Goal: Transaction & Acquisition: Subscribe to service/newsletter

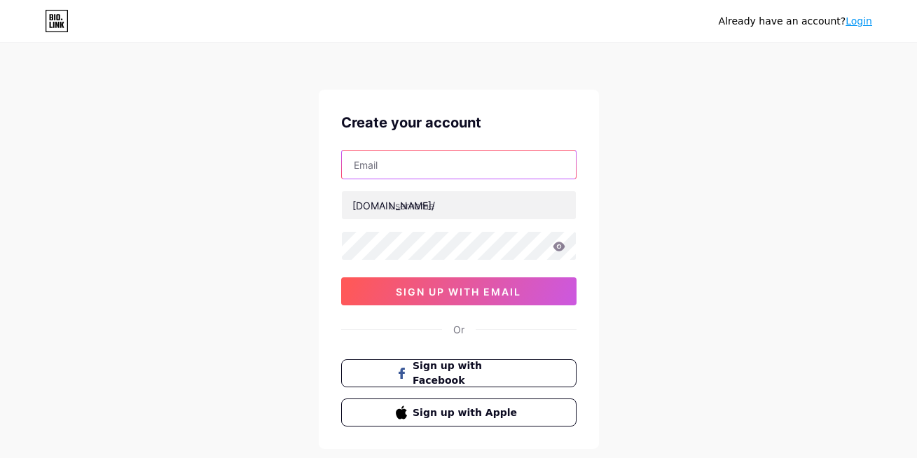
click at [392, 151] on input "text" at bounding box center [459, 165] width 234 height 28
paste input "[EMAIL_ADDRESS][DOMAIN_NAME]"
type input "[EMAIL_ADDRESS][DOMAIN_NAME]"
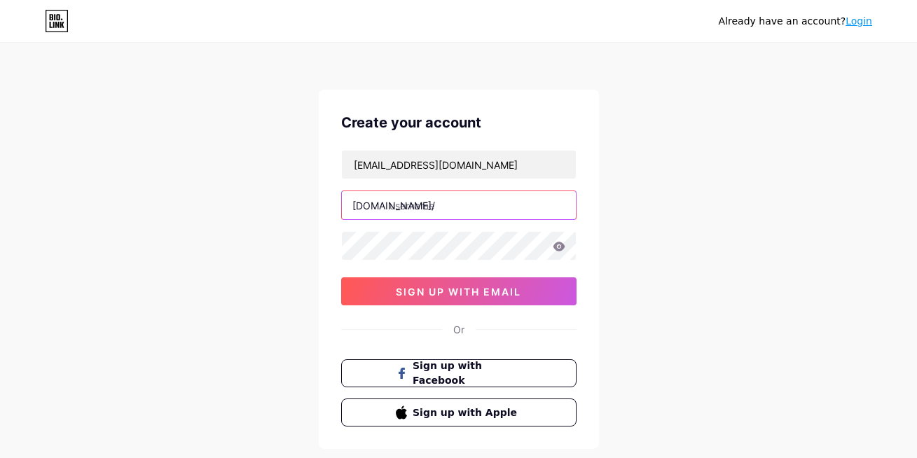
paste input "wheeldecidespin"
type input "wheeldecidespin"
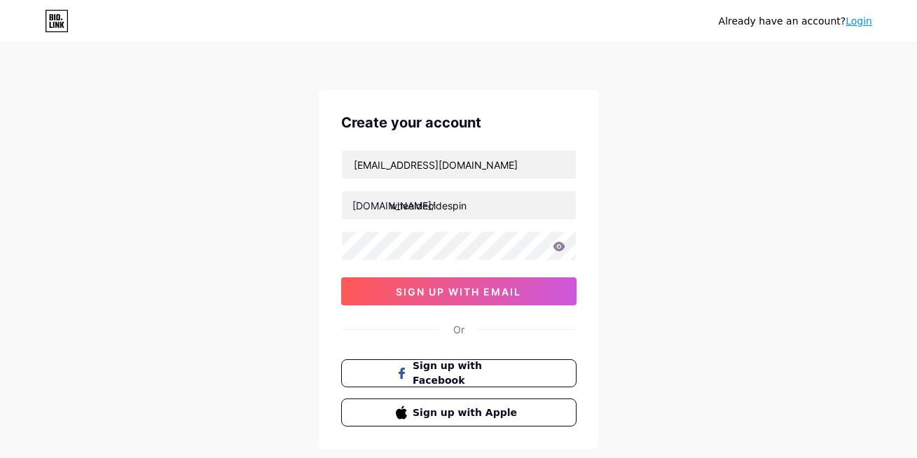
click at [298, 253] on div "Already have an account? Login Create your account [EMAIL_ADDRESS][DOMAIN_NAME]…" at bounding box center [458, 268] width 917 height 536
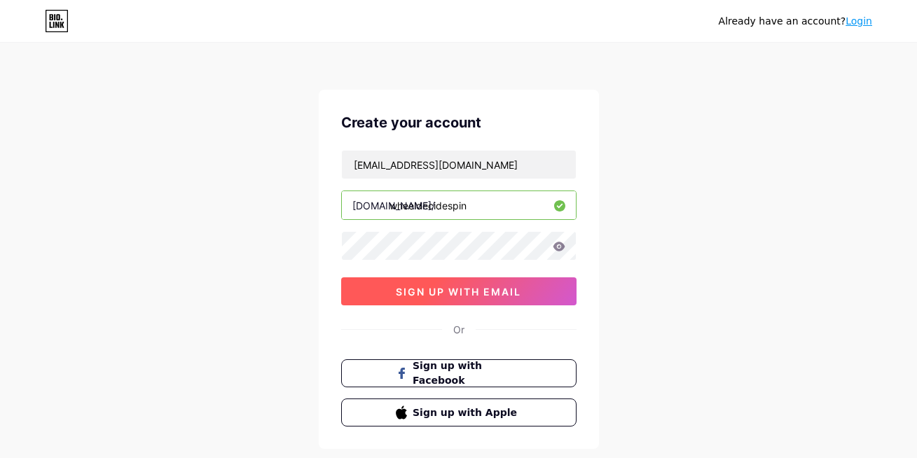
click at [388, 279] on button "sign up with email" at bounding box center [458, 291] width 235 height 28
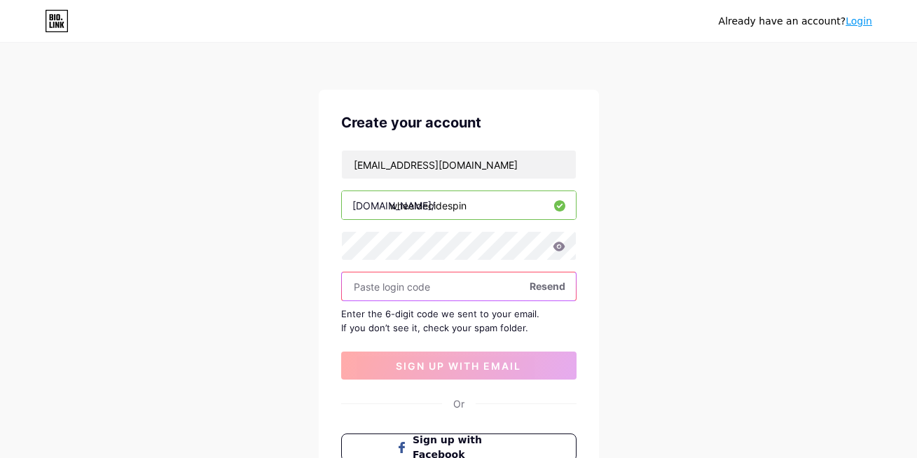
paste input "739010"
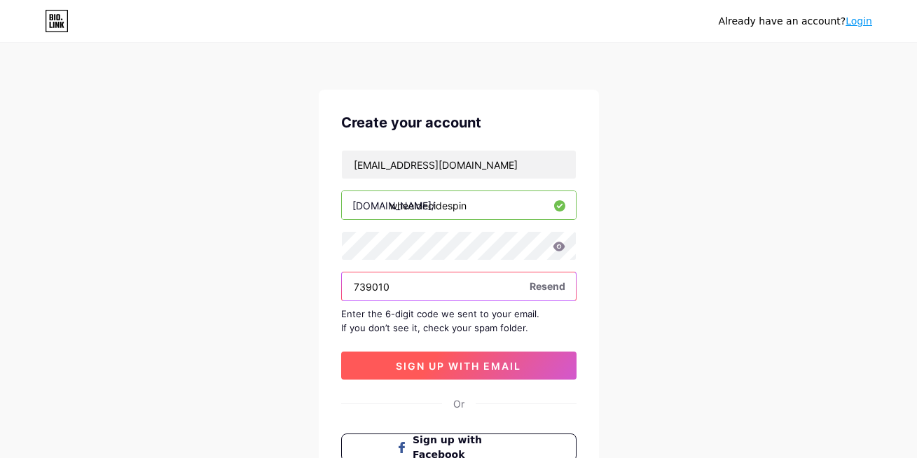
type input "739010"
click at [415, 360] on span "sign up with email" at bounding box center [458, 366] width 125 height 12
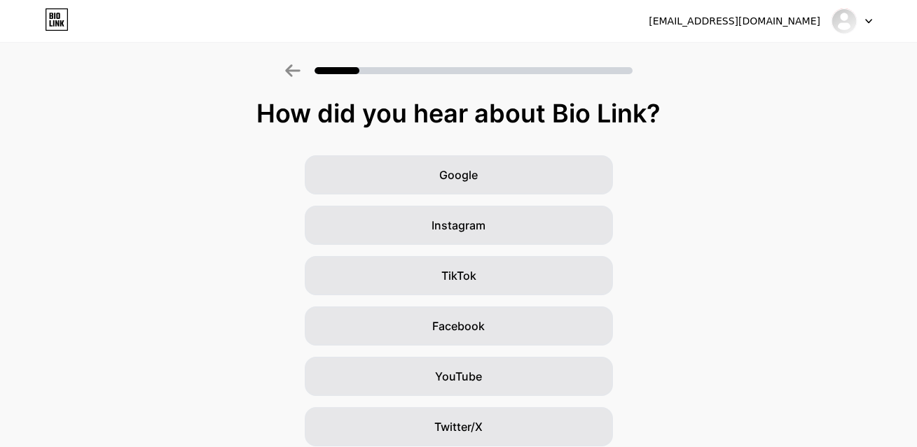
drag, startPoint x: 456, startPoint y: 118, endPoint x: 628, endPoint y: 106, distance: 172.6
click at [627, 106] on div "How did you hear about Bio Link?" at bounding box center [458, 113] width 903 height 28
click at [628, 106] on div "How did you hear about Bio Link?" at bounding box center [458, 113] width 903 height 28
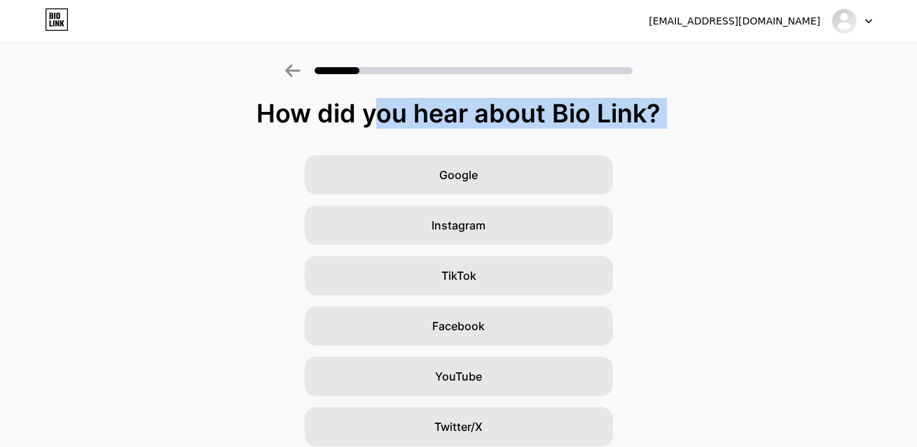
click at [628, 106] on div "How did you hear about Bio Link?" at bounding box center [458, 113] width 903 height 28
click at [685, 132] on div "How did you hear about Bio Link? Google Instagram TikTok Facebook YouTube Twitt…" at bounding box center [458, 323] width 917 height 448
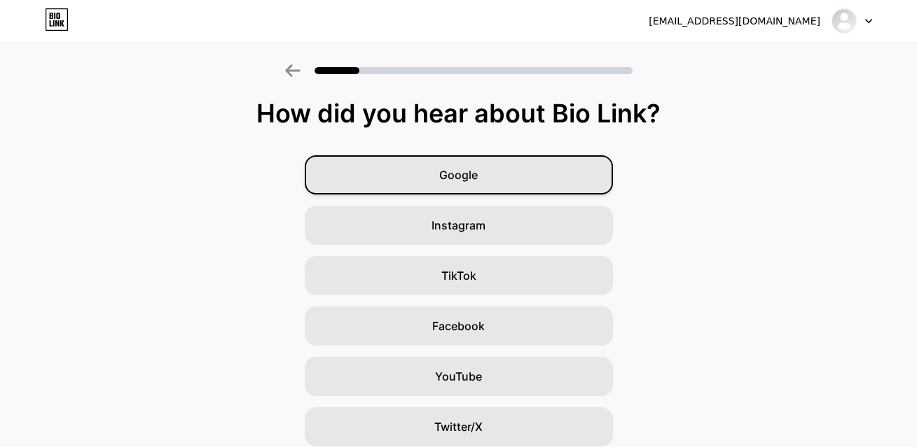
click at [510, 170] on div "Google" at bounding box center [459, 174] width 308 height 39
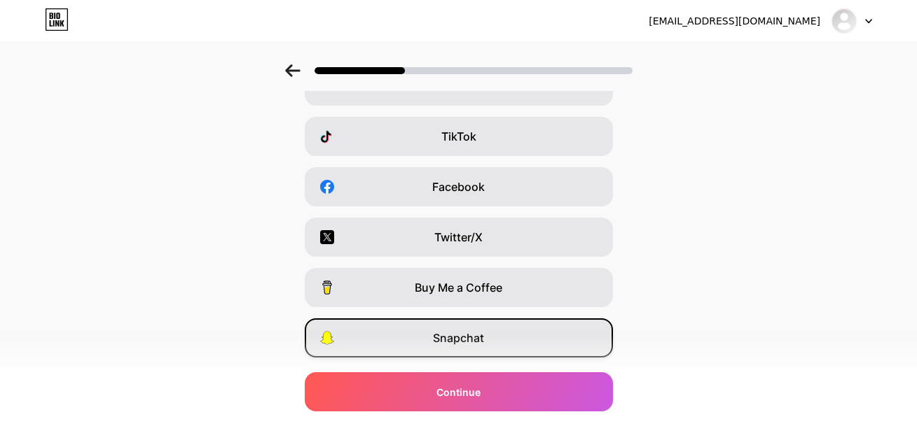
scroll to position [226, 0]
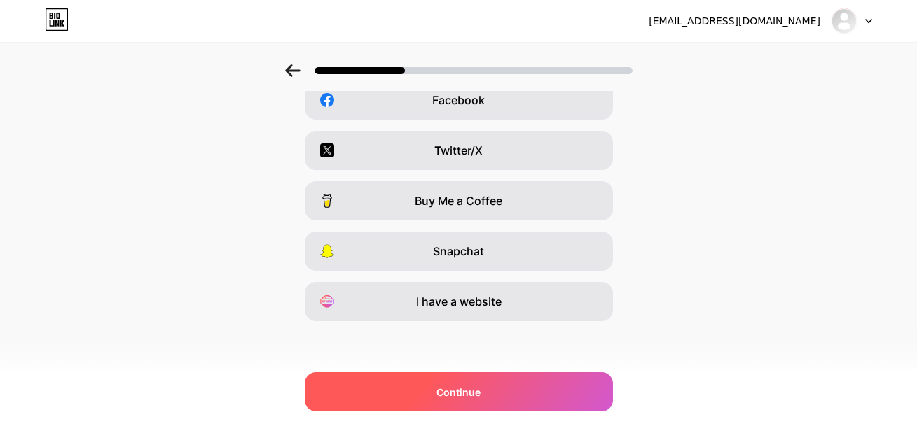
click at [492, 389] on div "Continue" at bounding box center [459, 391] width 308 height 39
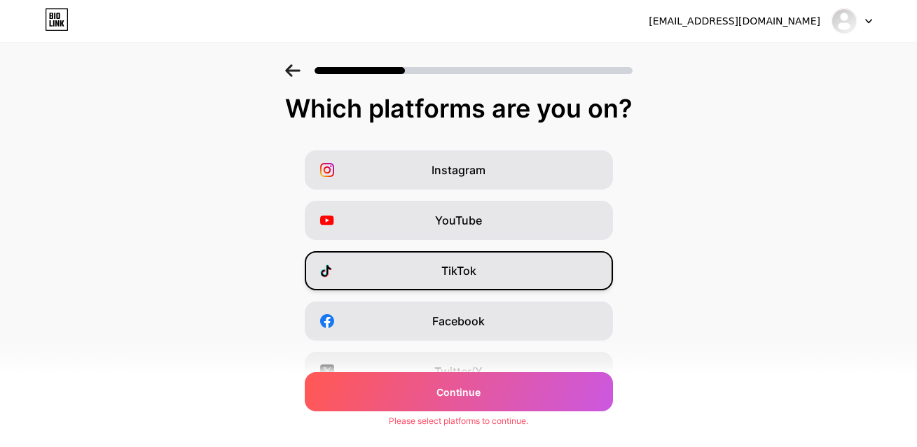
scroll to position [0, 0]
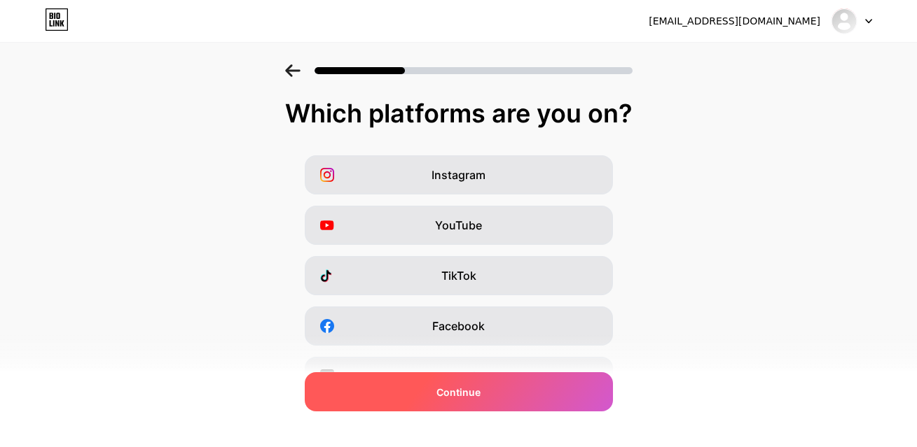
click at [429, 390] on div "Continue" at bounding box center [459, 391] width 308 height 39
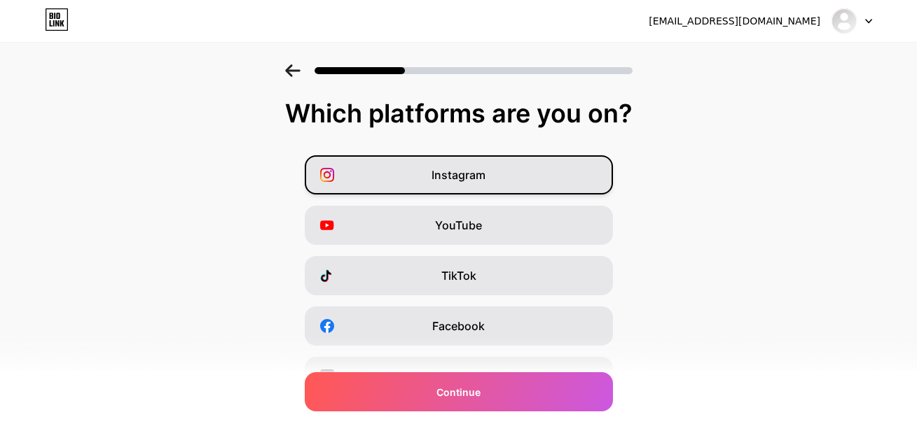
click at [436, 188] on div "Instagram" at bounding box center [459, 174] width 308 height 39
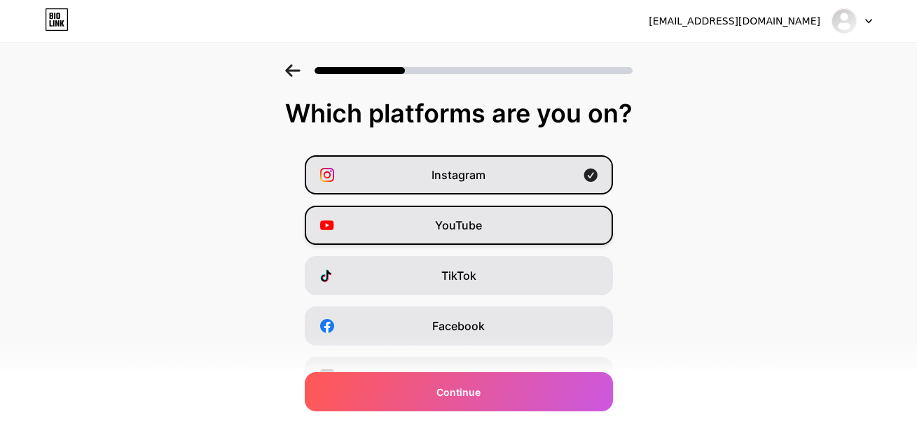
click at [436, 232] on div "YouTube" at bounding box center [459, 225] width 308 height 39
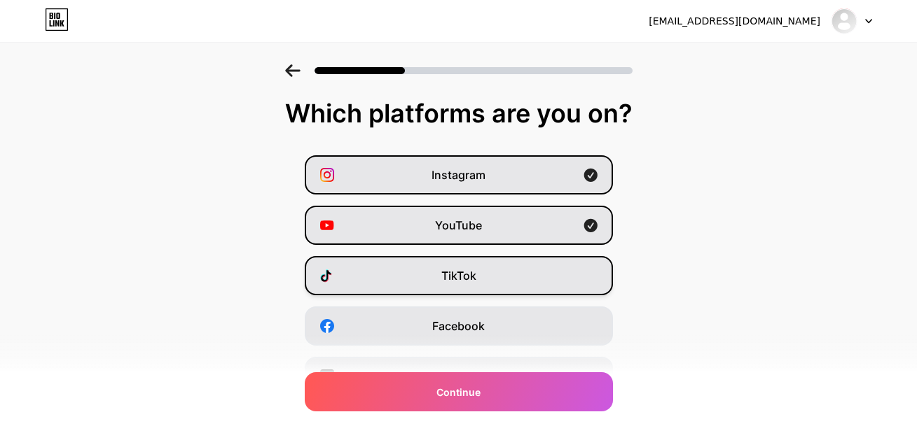
click at [438, 281] on div "TikTok" at bounding box center [459, 275] width 308 height 39
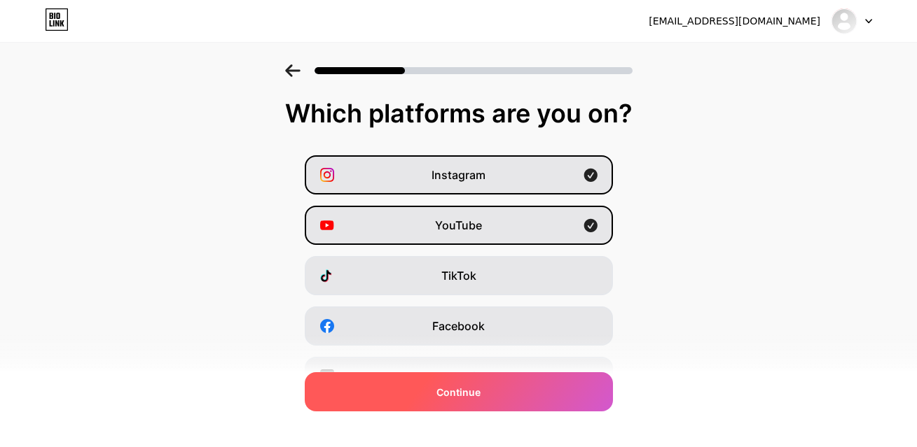
click at [446, 332] on span "Facebook" at bounding box center [458, 326] width 53 height 17
click at [464, 396] on span "Continue" at bounding box center [458, 392] width 44 height 15
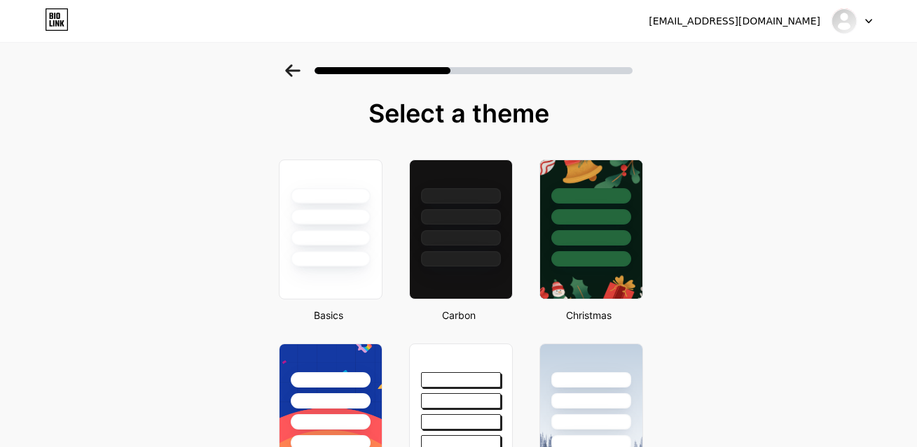
drag, startPoint x: 507, startPoint y: 116, endPoint x: 636, endPoint y: 113, distance: 128.9
click at [636, 113] on div "Select a theme" at bounding box center [458, 113] width 371 height 28
click at [626, 113] on div "Select a theme" at bounding box center [458, 113] width 371 height 28
click at [309, 67] on div at bounding box center [458, 70] width 347 height 13
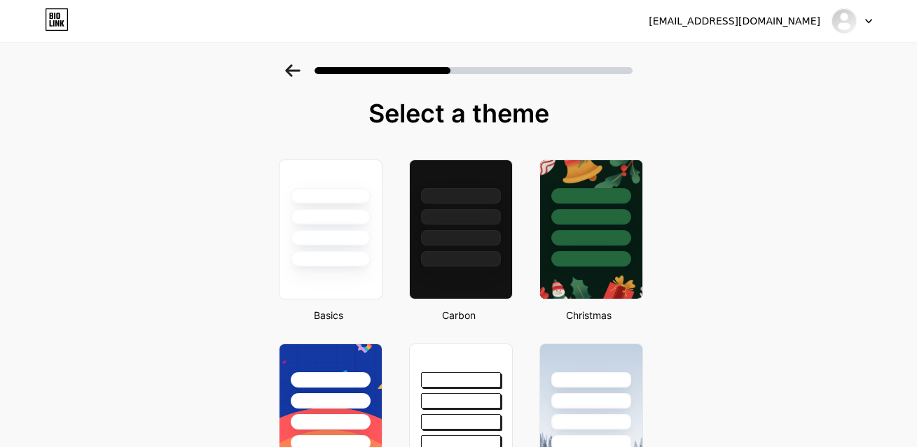
click at [295, 72] on icon at bounding box center [292, 70] width 15 height 13
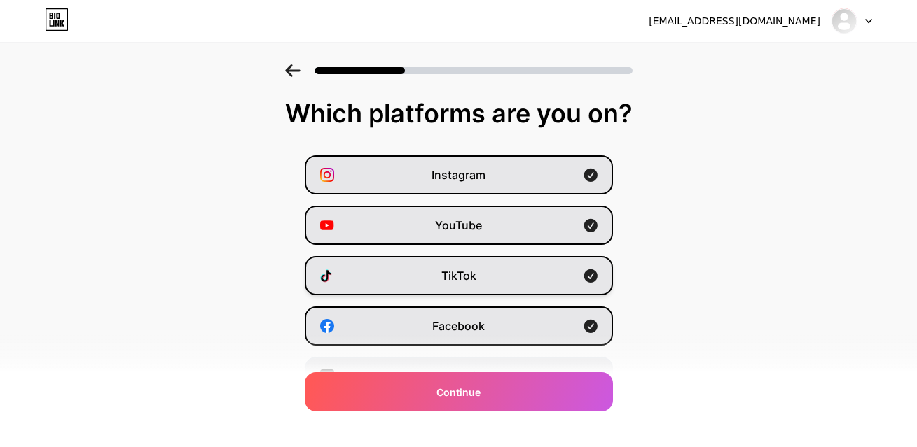
click at [555, 273] on div "TikTok" at bounding box center [459, 275] width 308 height 39
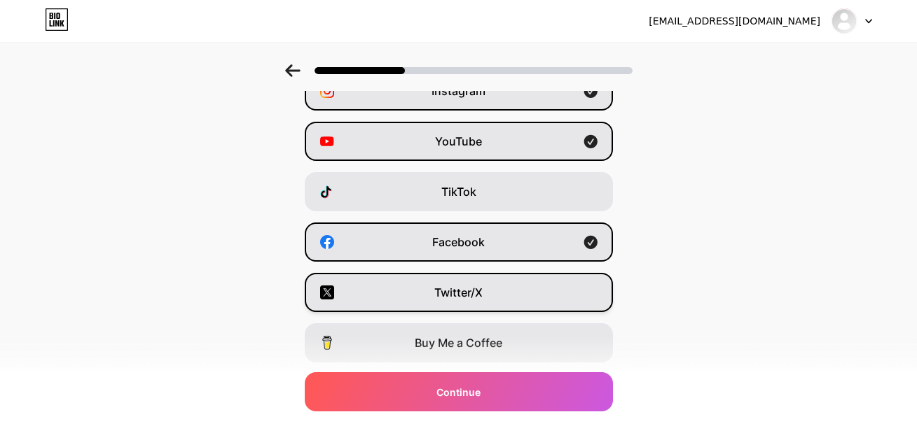
click at [506, 290] on div "Twitter/X" at bounding box center [459, 292] width 308 height 39
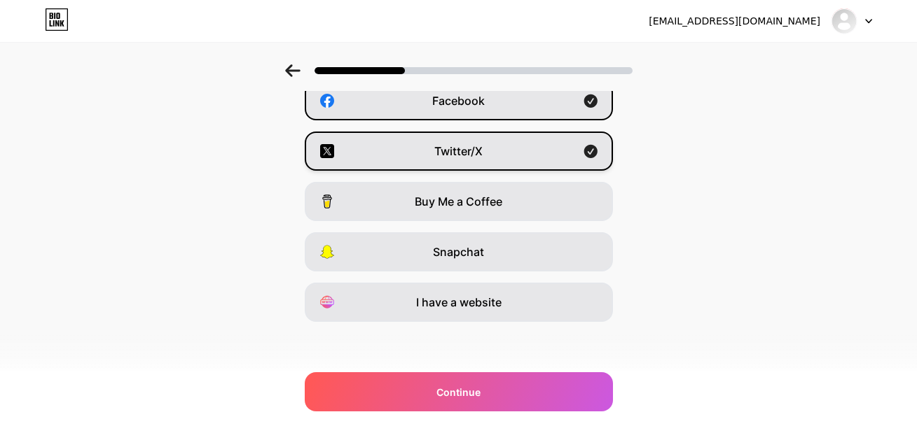
scroll to position [226, 0]
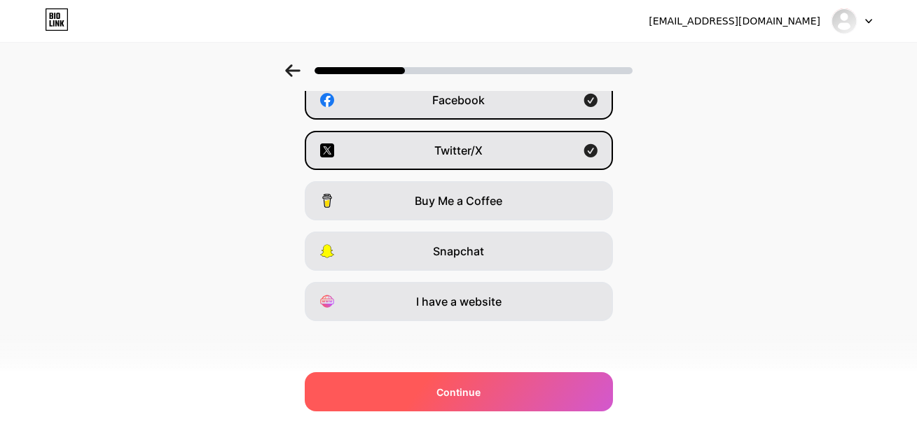
click at [499, 393] on div "Continue" at bounding box center [459, 391] width 308 height 39
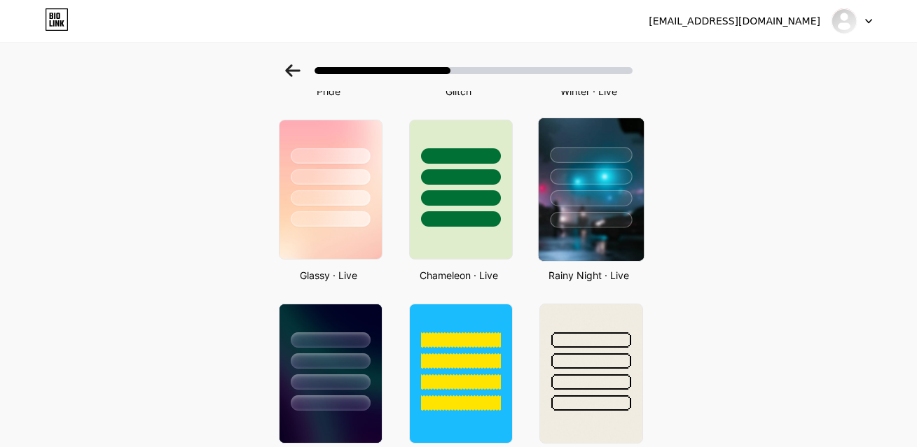
scroll to position [296, 0]
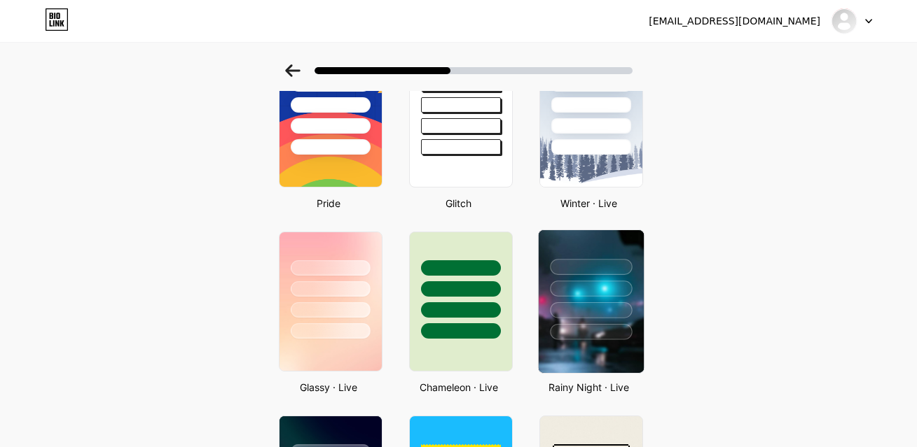
click at [582, 282] on div at bounding box center [591, 289] width 82 height 16
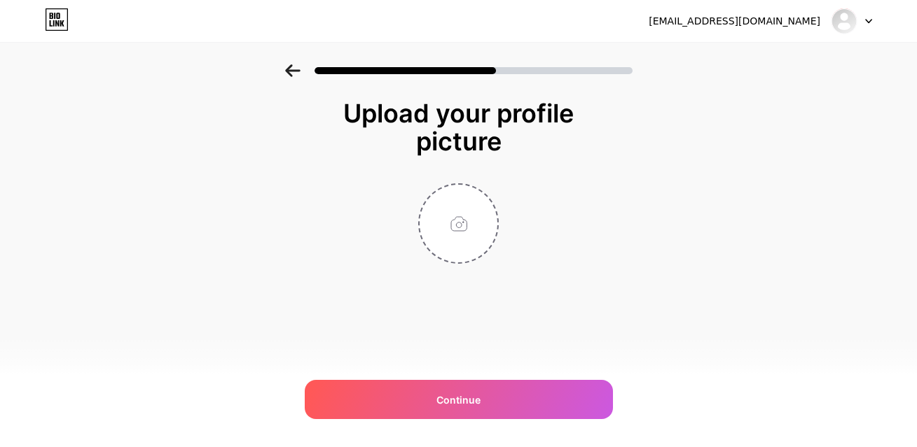
scroll to position [0, 0]
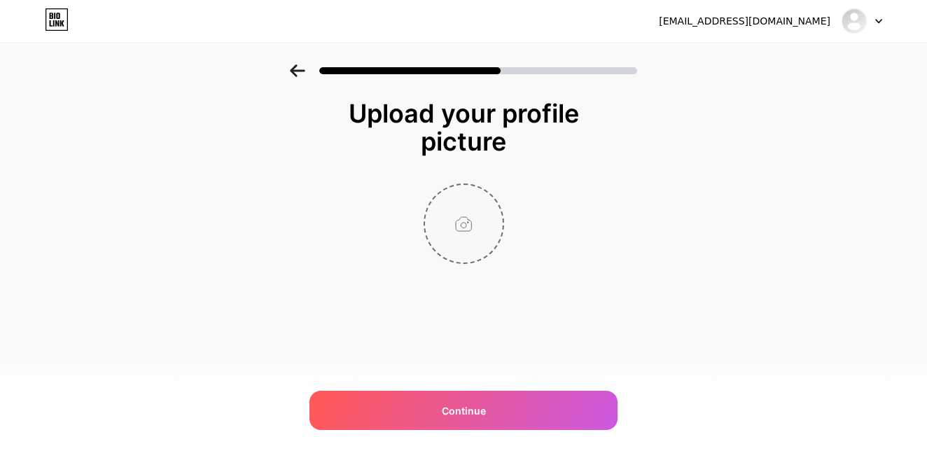
click at [464, 221] on input "file" at bounding box center [464, 224] width 78 height 78
type input "C:\fakepath\wheeldecidespin_new_logo.jpg"
click at [300, 218] on div "Upload your profile picture Continue" at bounding box center [463, 199] width 927 height 270
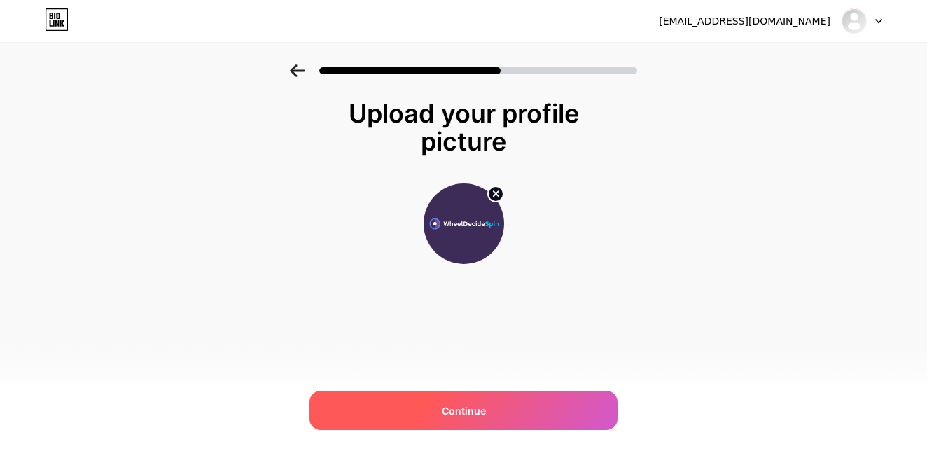
click at [483, 396] on div "Continue" at bounding box center [463, 410] width 308 height 39
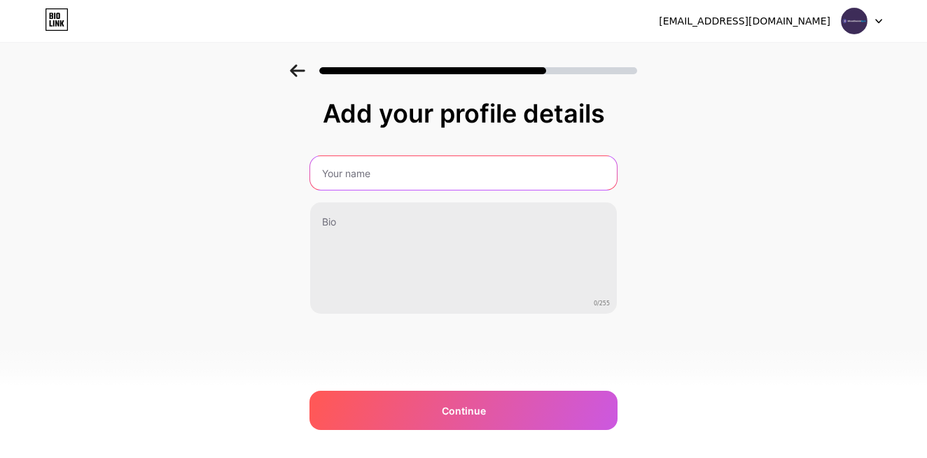
click at [366, 183] on input "text" at bounding box center [463, 173] width 307 height 34
type input "Wheel Decide Spin"
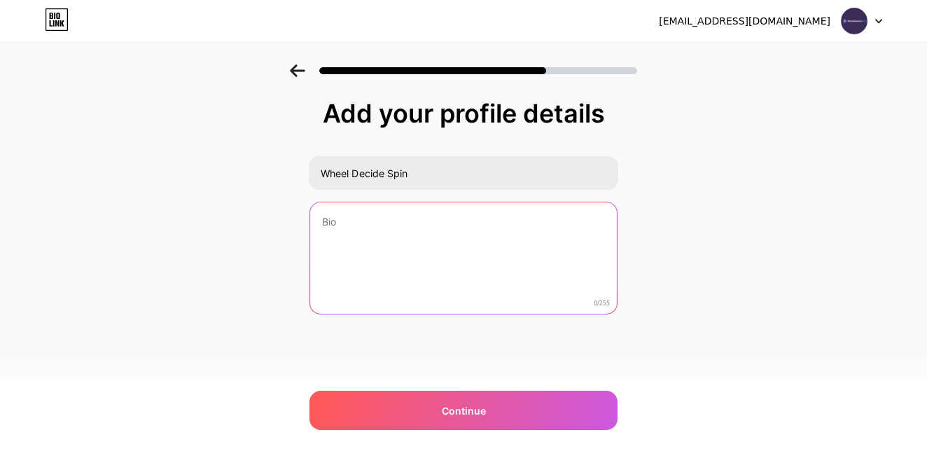
click at [385, 221] on textarea at bounding box center [463, 258] width 307 height 113
paste textarea "[DOMAIN_NAME] is a fun and customizable online tool that makes decision-making …"
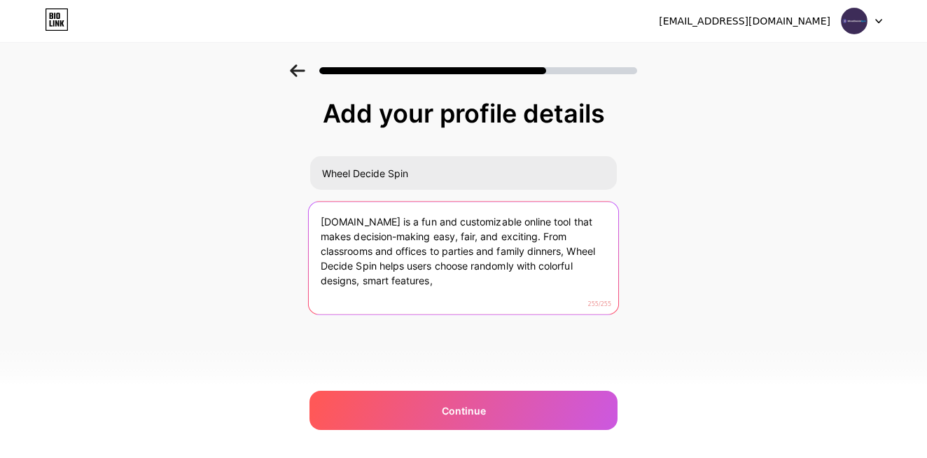
click at [538, 282] on textarea "[DOMAIN_NAME] is a fun and customizable online tool that makes decision-making …" at bounding box center [463, 259] width 309 height 114
click at [455, 281] on textarea "[DOMAIN_NAME] is a fun and customizable online tool that makes decision-making …" at bounding box center [463, 259] width 309 height 114
drag, startPoint x: 396, startPoint y: 281, endPoint x: 363, endPoint y: 278, distance: 32.3
click at [363, 278] on textarea "[DOMAIN_NAME] is a fun and customizable online tool that makes decision-making …" at bounding box center [463, 259] width 309 height 114
click at [391, 281] on textarea "[DOMAIN_NAME] is a fun and customizable online tool that makes decision-making …" at bounding box center [463, 259] width 309 height 114
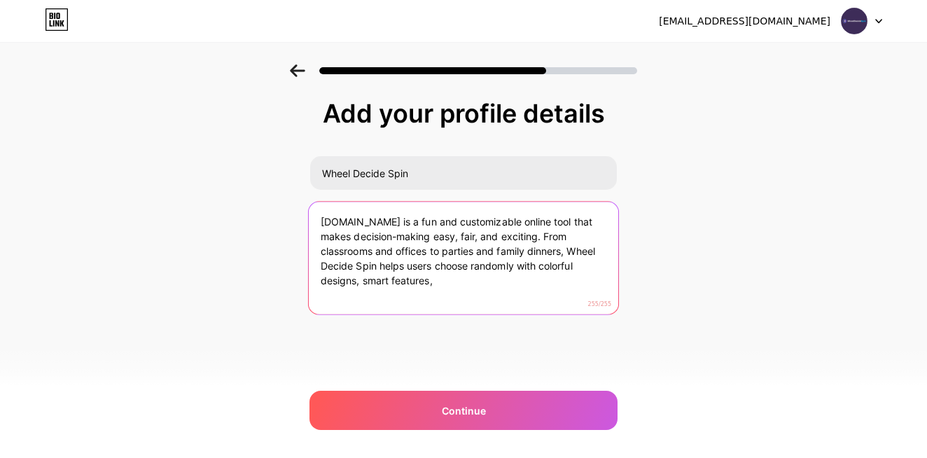
drag, startPoint x: 365, startPoint y: 279, endPoint x: 479, endPoint y: 283, distance: 113.5
click at [479, 283] on textarea "[DOMAIN_NAME] is a fun and customizable online tool that makes decision-making …" at bounding box center [463, 259] width 309 height 114
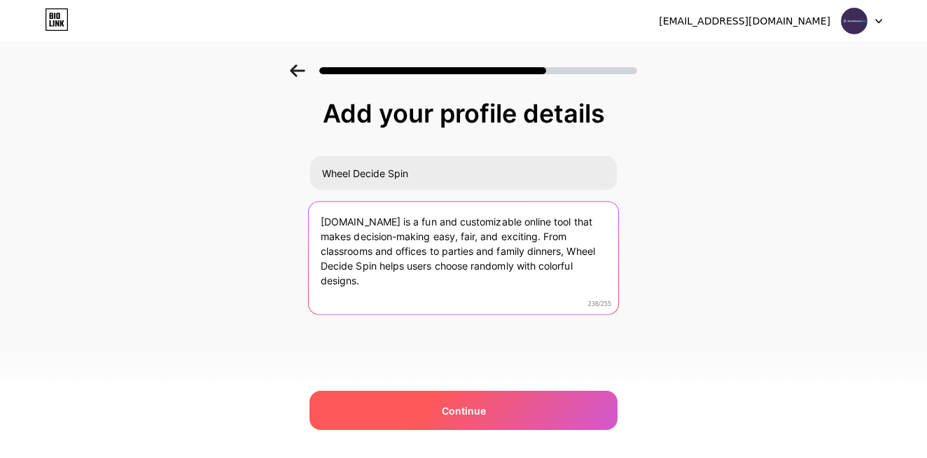
type textarea "[DOMAIN_NAME] is a fun and customizable online tool that makes decision-making …"
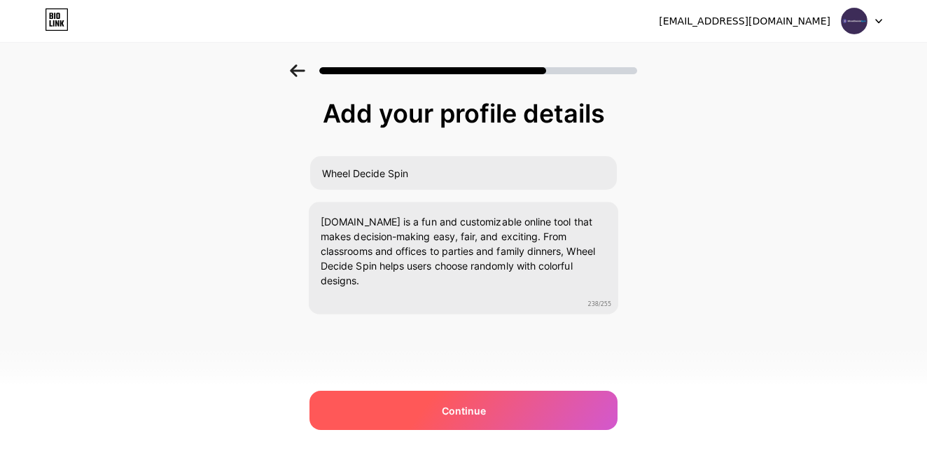
click at [452, 422] on div "Continue" at bounding box center [463, 410] width 308 height 39
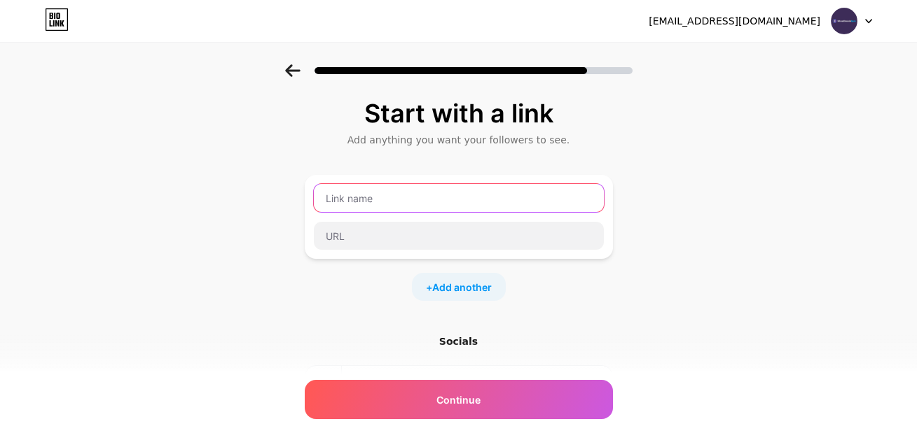
click at [407, 200] on input "text" at bounding box center [459, 198] width 290 height 28
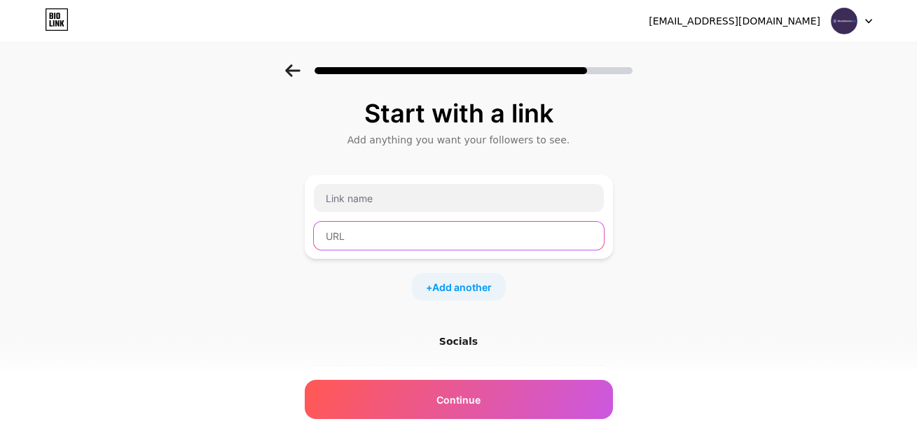
click at [377, 237] on input "text" at bounding box center [459, 236] width 290 height 28
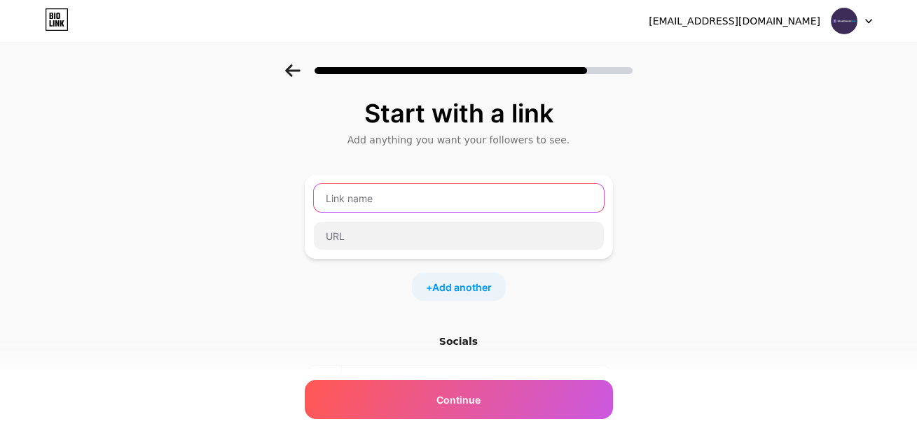
click at [382, 205] on input "text" at bounding box center [459, 198] width 290 height 28
paste input "Wheel Decide Spin"
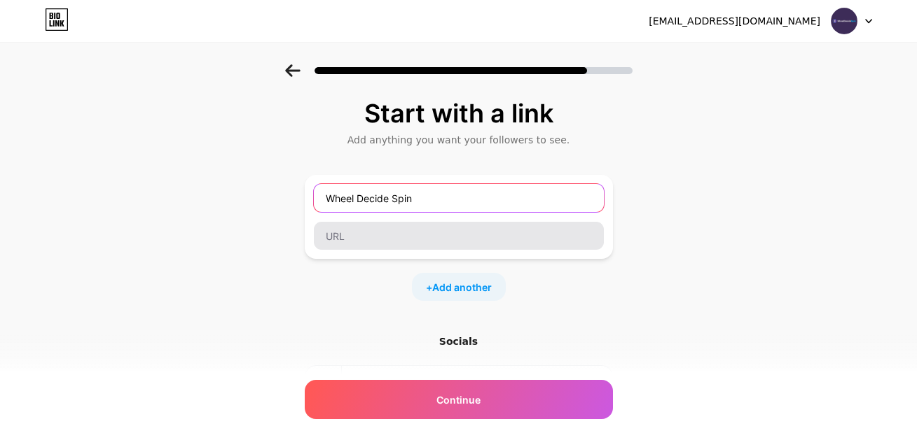
type input "Wheel Decide Spin"
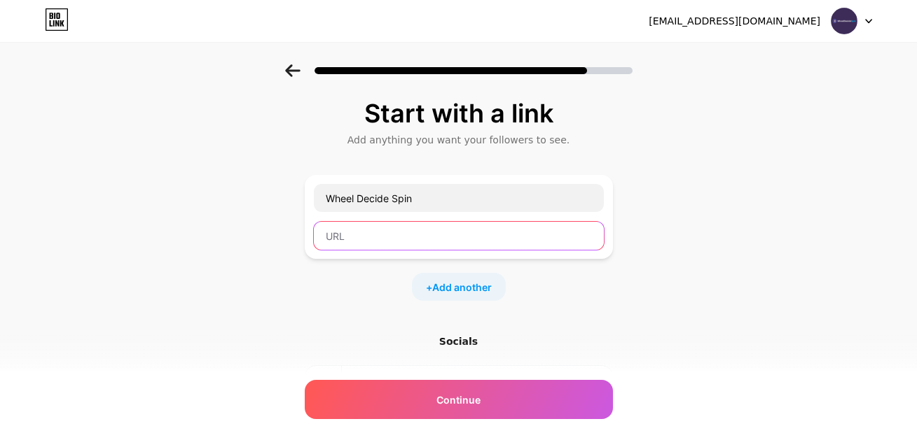
click at [372, 226] on input "text" at bounding box center [459, 236] width 290 height 28
paste input "[URL][DOMAIN_NAME]"
type input "[URL][DOMAIN_NAME]"
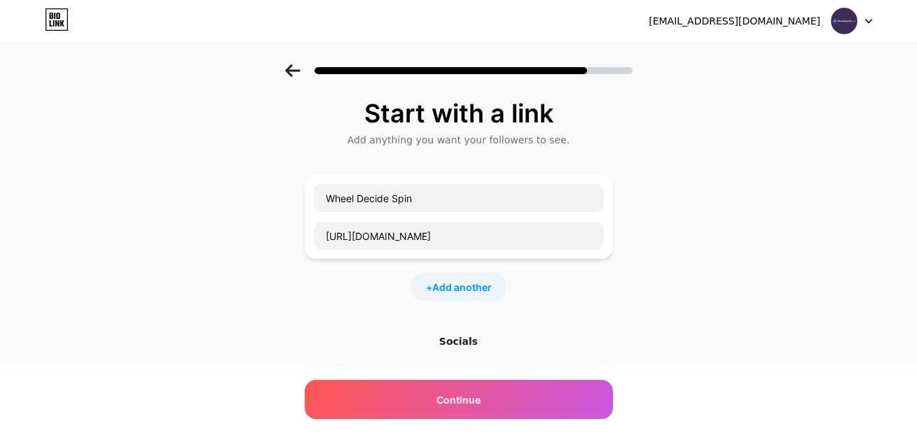
click at [277, 243] on div "Start with a link Add anything you want your followers to see. Wheel Decide Spi…" at bounding box center [458, 310] width 917 height 492
click at [443, 278] on div "+ Add another" at bounding box center [459, 287] width 94 height 28
click at [379, 286] on input "text" at bounding box center [459, 296] width 290 height 28
type input "Instagram"
paste input "[URL][DOMAIN_NAME]"
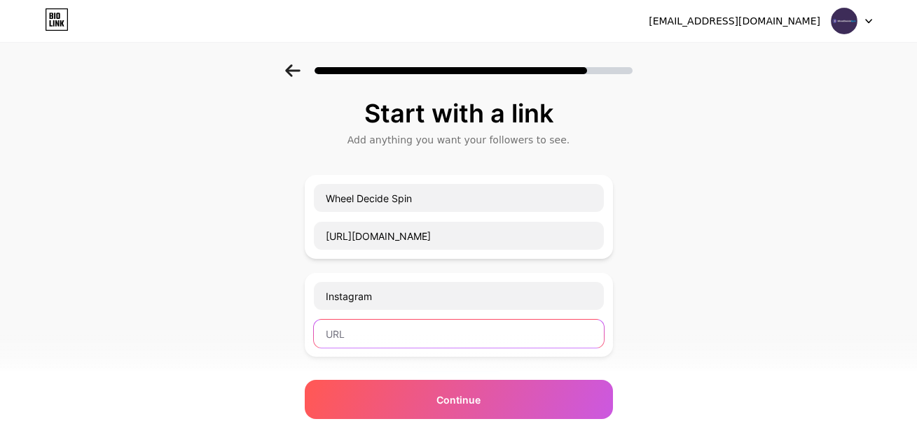
type input "[URL][DOMAIN_NAME]"
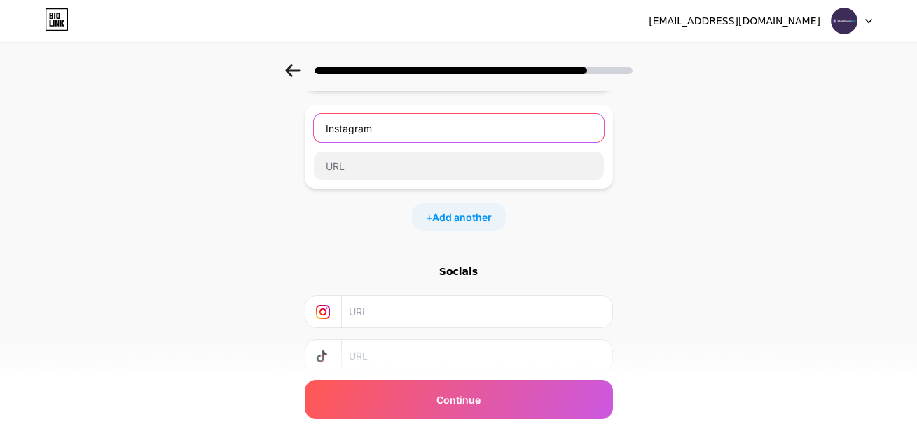
click at [418, 127] on input "Instagram" at bounding box center [459, 128] width 290 height 28
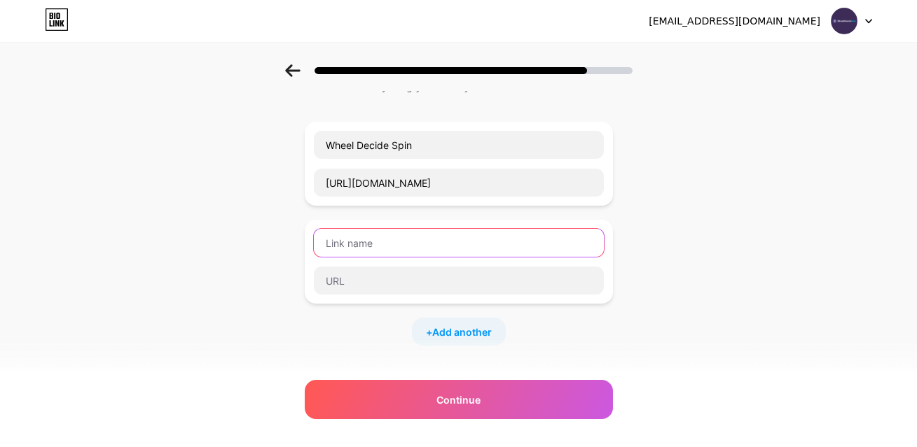
scroll to position [0, 0]
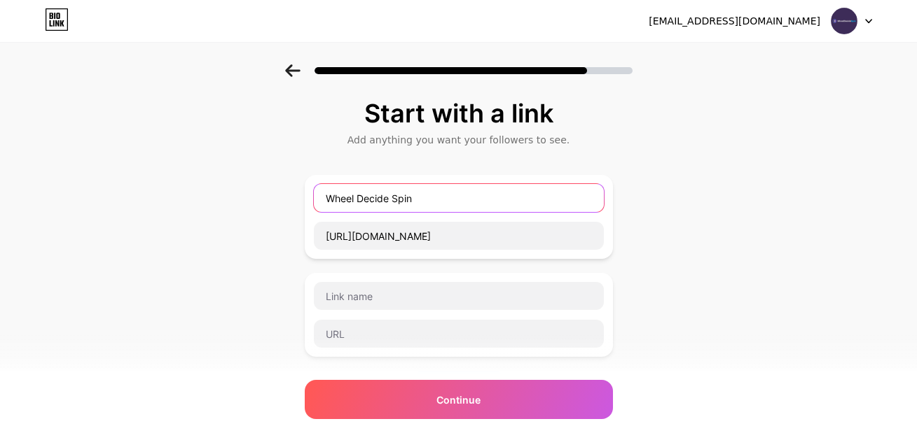
click at [406, 193] on input "Wheel Decide Spin" at bounding box center [459, 198] width 290 height 28
click at [200, 238] on div "Start with a link Add anything you want your followers to see. Wheel Decide Spi…" at bounding box center [458, 359] width 917 height 590
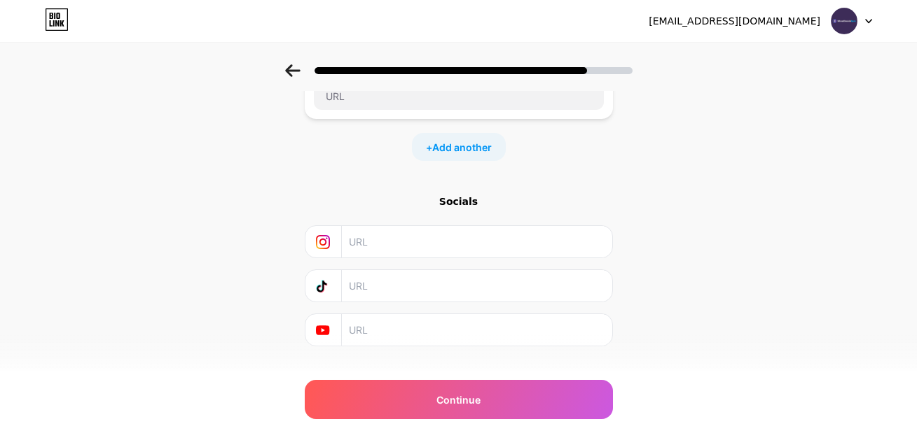
scroll to position [252, 0]
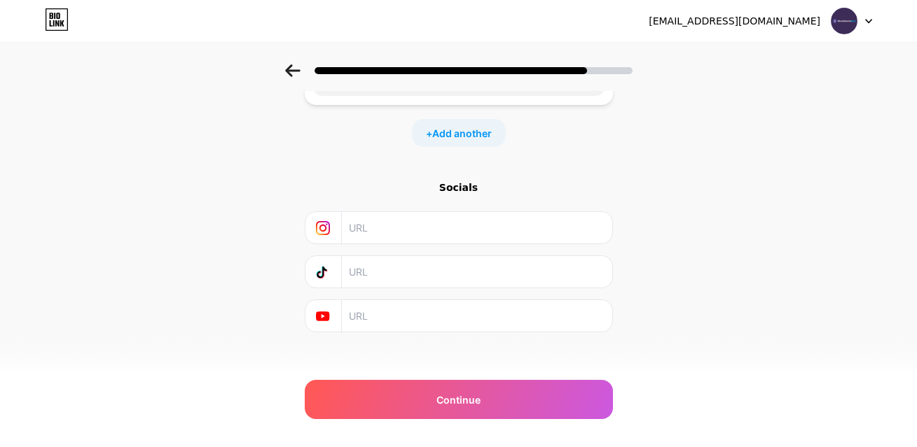
click at [384, 237] on input "text" at bounding box center [476, 228] width 254 height 32
paste input "[URL][DOMAIN_NAME]"
type input "[URL][DOMAIN_NAME]"
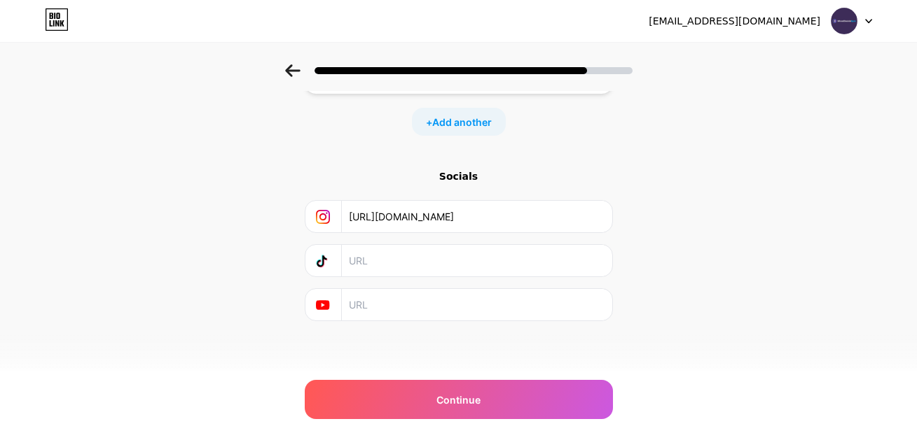
click at [379, 302] on input "text" at bounding box center [476, 305] width 254 height 32
paste input "[URL][DOMAIN_NAME]"
type input "[URL][DOMAIN_NAME]"
click at [81, 316] on div "Start with a link Add anything you want your followers to see. Wheel Decide Spi…" at bounding box center [458, 96] width 917 height 590
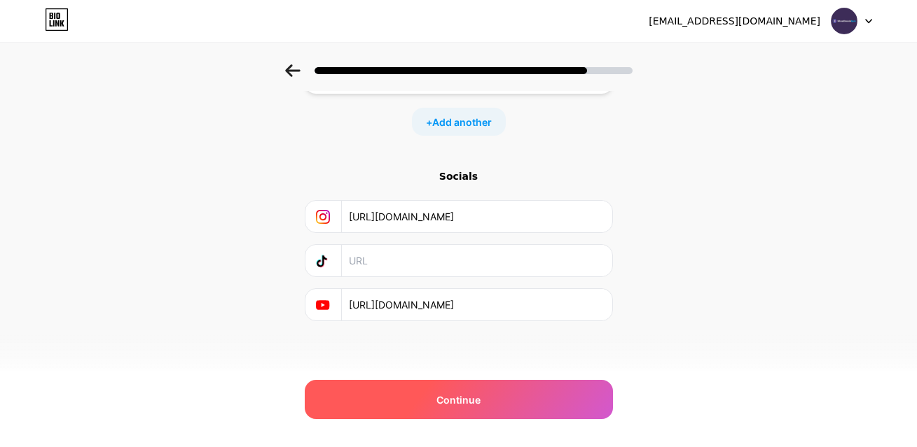
click at [471, 400] on span "Continue" at bounding box center [458, 400] width 44 height 15
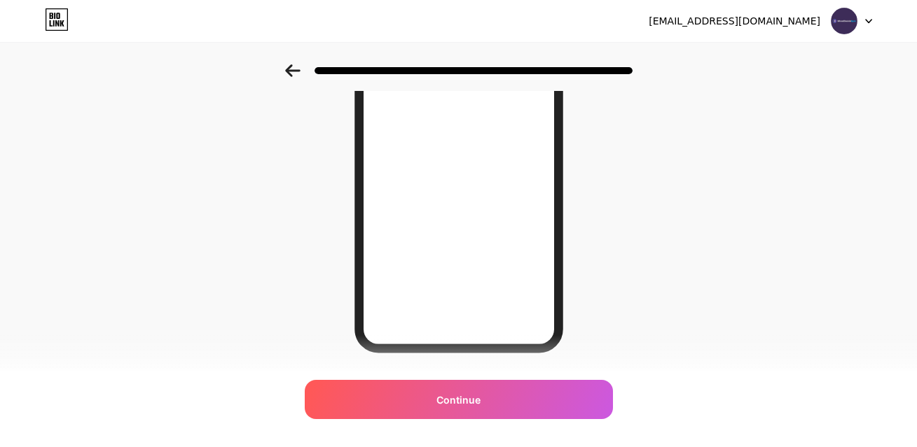
scroll to position [256, 0]
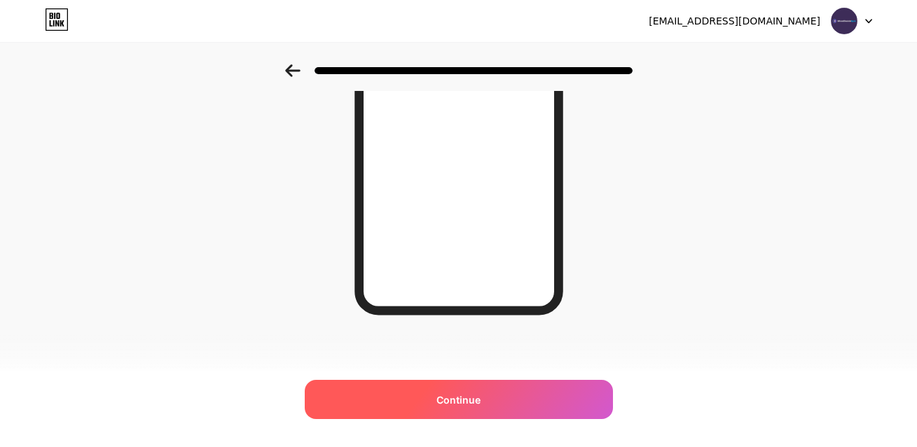
click at [467, 397] on span "Continue" at bounding box center [458, 400] width 44 height 15
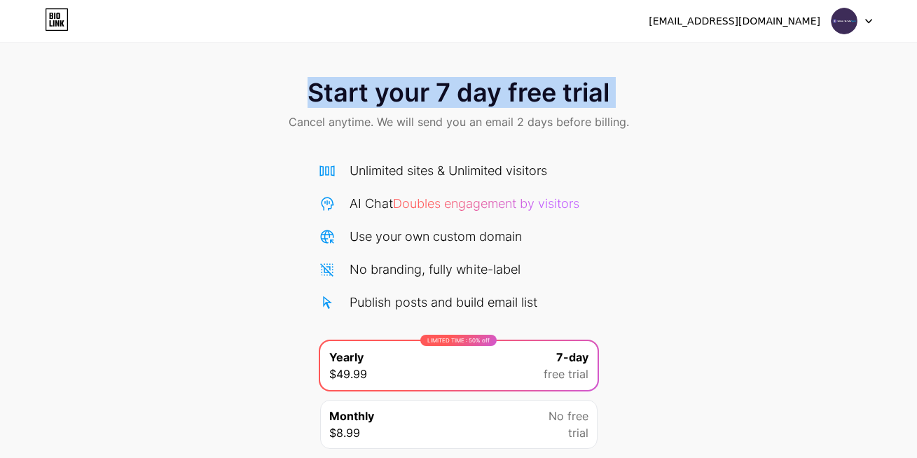
drag, startPoint x: 301, startPoint y: 103, endPoint x: 496, endPoint y: 67, distance: 197.9
click at [719, 106] on div "Start your 7 day free trial Cancel anytime. We will send you an email 2 days be…" at bounding box center [458, 105] width 917 height 83
click at [471, 92] on span "Start your 7 day free trial" at bounding box center [458, 92] width 302 height 28
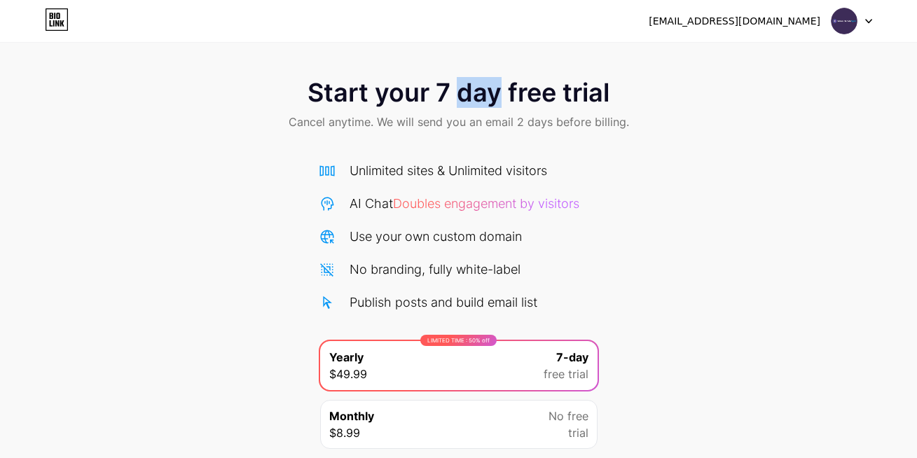
click at [471, 92] on span "Start your 7 day free trial" at bounding box center [458, 92] width 302 height 28
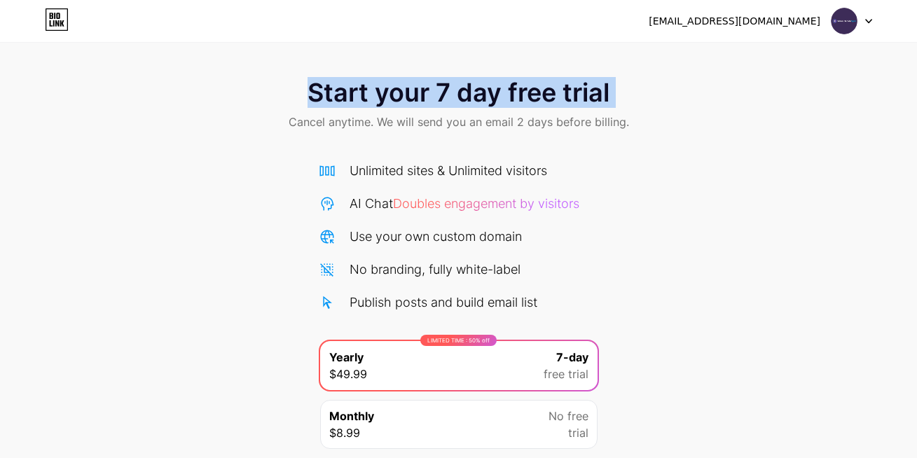
click at [471, 92] on span "Start your 7 day free trial" at bounding box center [458, 92] width 302 height 28
click at [576, 106] on span "Start your 7 day free trial" at bounding box center [458, 92] width 302 height 28
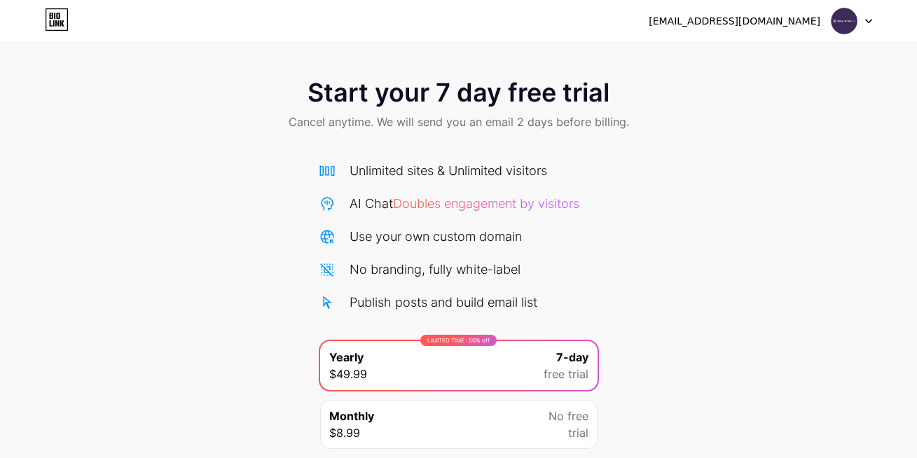
drag, startPoint x: 609, startPoint y: 86, endPoint x: 249, endPoint y: 82, distance: 359.9
click at [249, 82] on div "Start your 7 day free trial Cancel anytime. We will send you an email 2 days be…" at bounding box center [458, 105] width 917 height 83
click at [408, 96] on span "Start your 7 day free trial" at bounding box center [458, 92] width 302 height 28
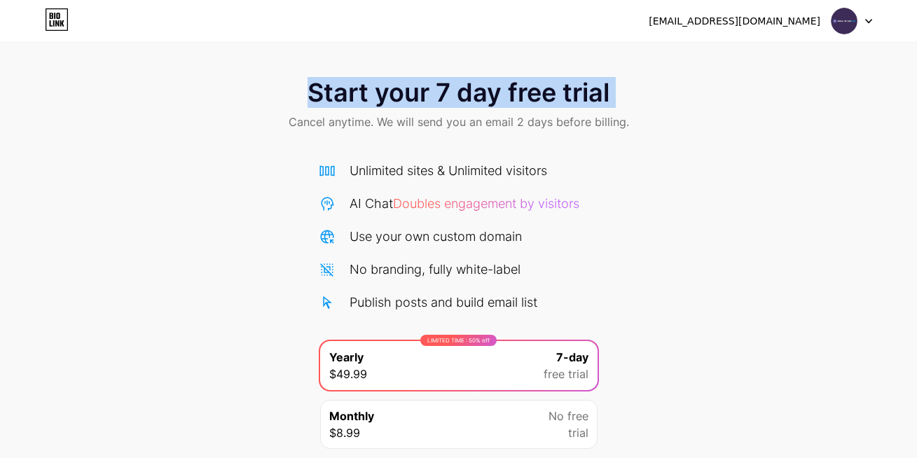
click at [408, 96] on span "Start your 7 day free trial" at bounding box center [458, 92] width 302 height 28
click at [393, 103] on span "Start your 7 day free trial" at bounding box center [458, 92] width 302 height 28
click at [392, 103] on span "Start your 7 day free trial" at bounding box center [458, 92] width 302 height 28
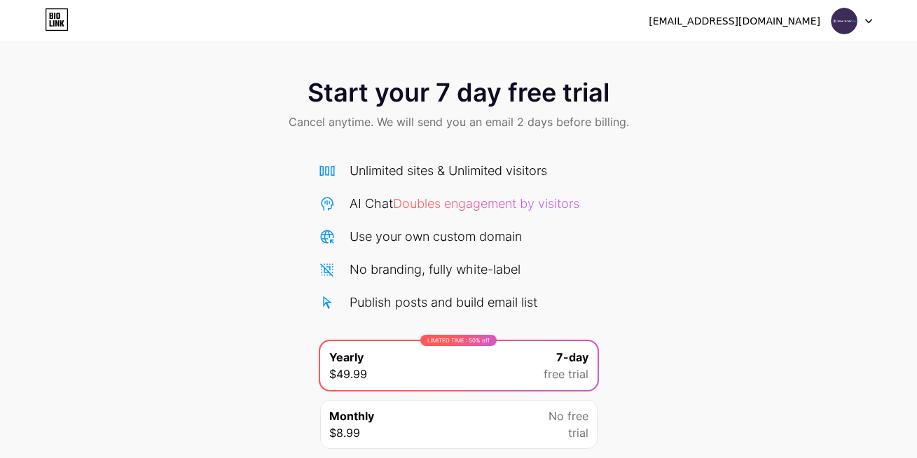
click at [555, 156] on div "Unlimited sites & Unlimited visitors AI Chat Doubles engagement by visitors Use…" at bounding box center [459, 302] width 280 height 310
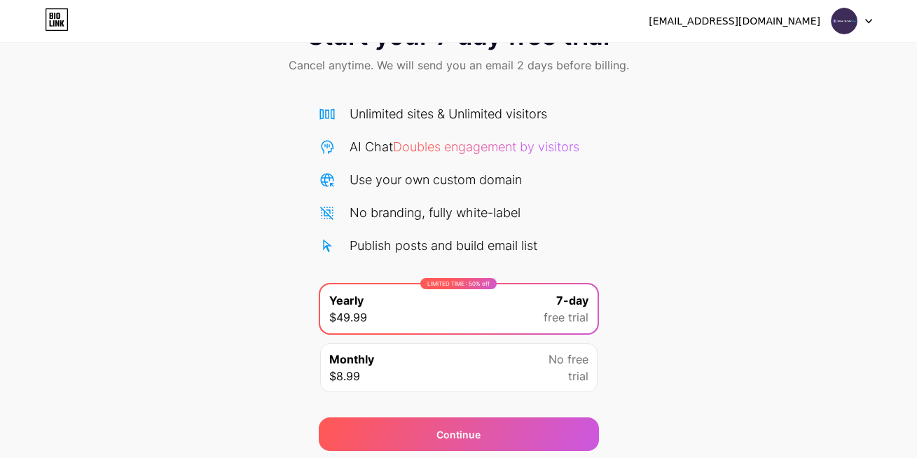
scroll to position [106, 0]
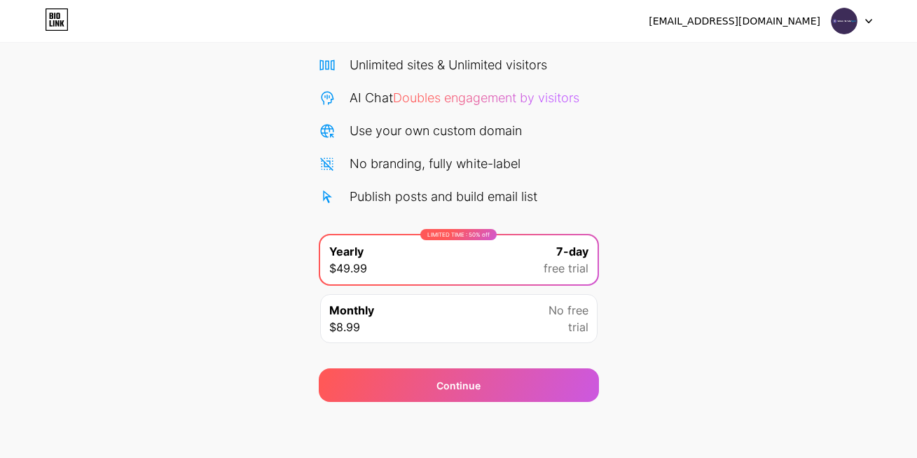
click at [450, 258] on div "LIMITED TIME : 50% off Yearly $49.99 7-day free trial" at bounding box center [458, 259] width 277 height 49
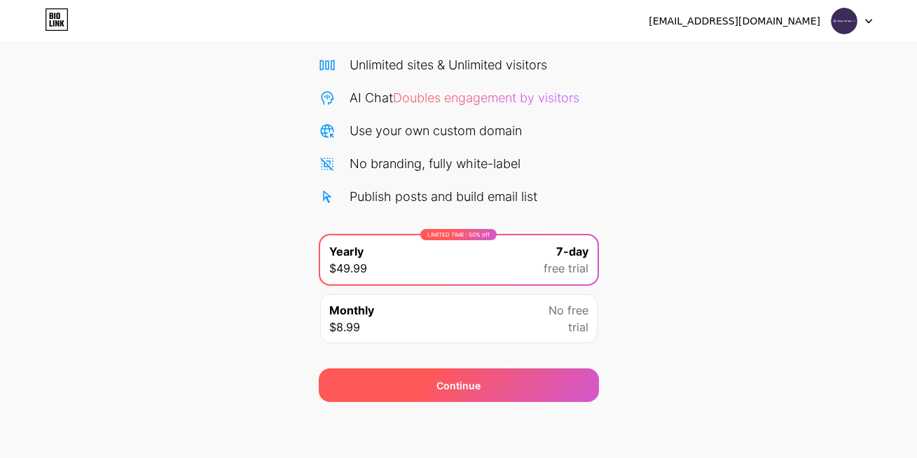
click at [486, 389] on div "Continue" at bounding box center [459, 385] width 280 height 34
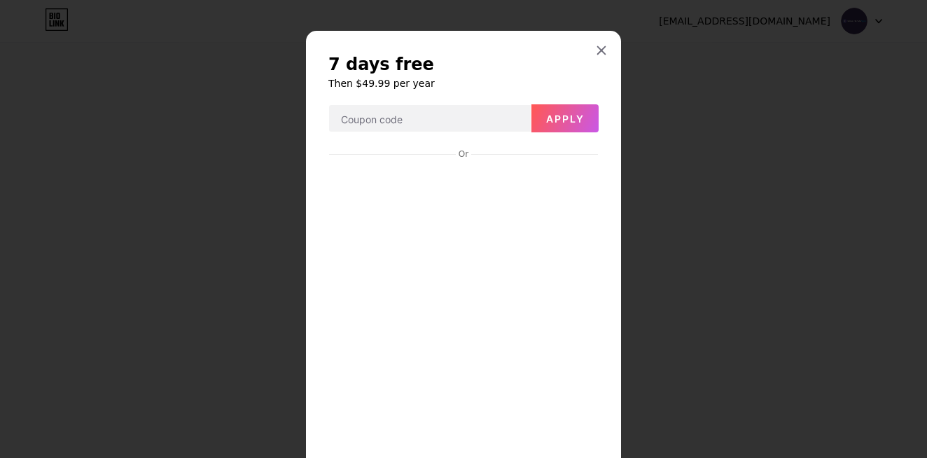
click at [598, 48] on icon at bounding box center [601, 50] width 11 height 11
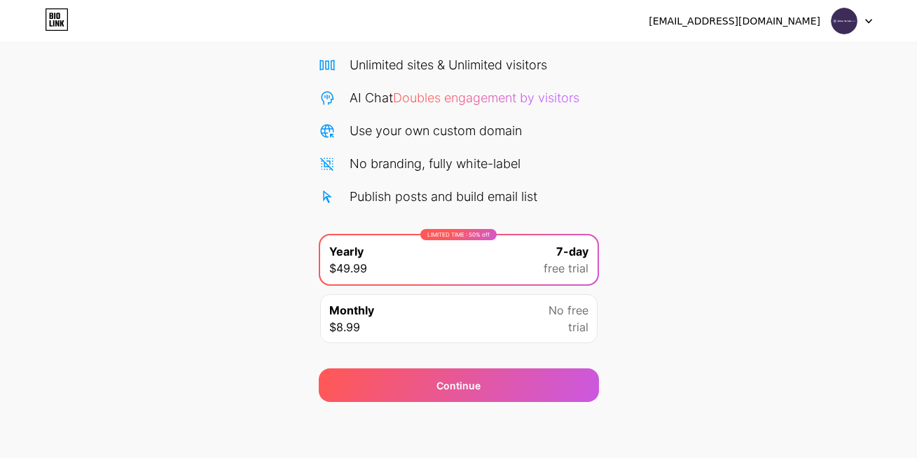
click at [837, 18] on img at bounding box center [843, 21] width 27 height 27
click at [450, 72] on div "Unlimited sites & Unlimited visitors" at bounding box center [447, 64] width 197 height 19
click at [419, 332] on div "Monthly $8.99 No free trial" at bounding box center [458, 318] width 277 height 49
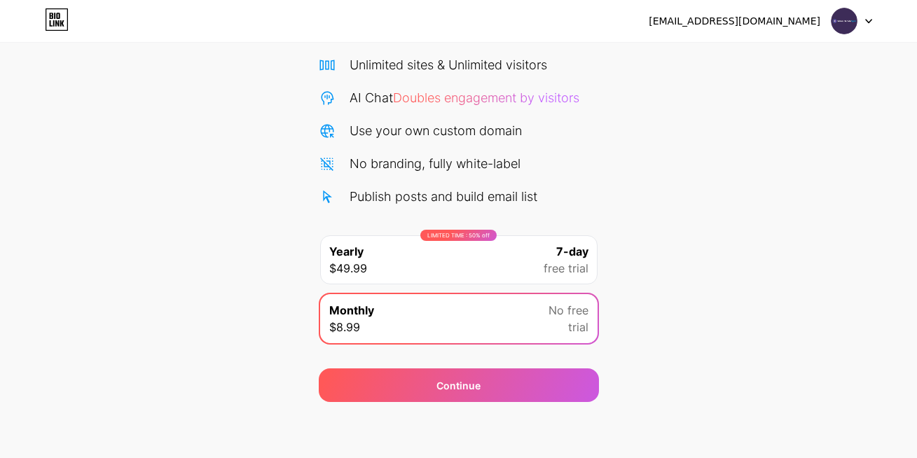
click at [449, 277] on div "LIMITED TIME : 50% off Yearly $49.99 7-day free trial" at bounding box center [458, 259] width 277 height 49
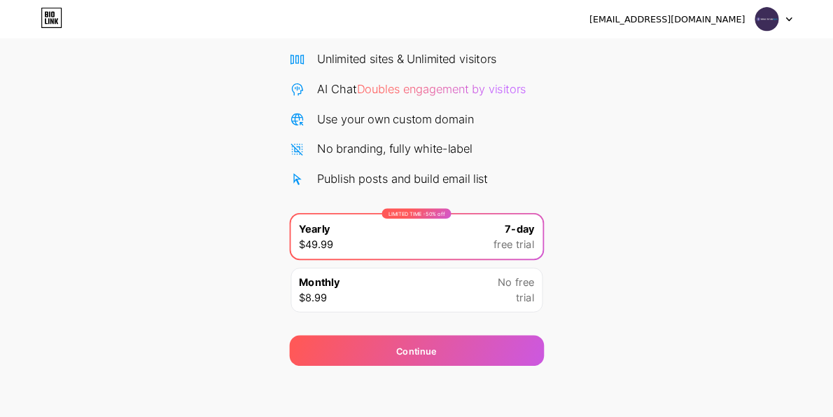
scroll to position [0, 0]
